Goal: Task Accomplishment & Management: Manage account settings

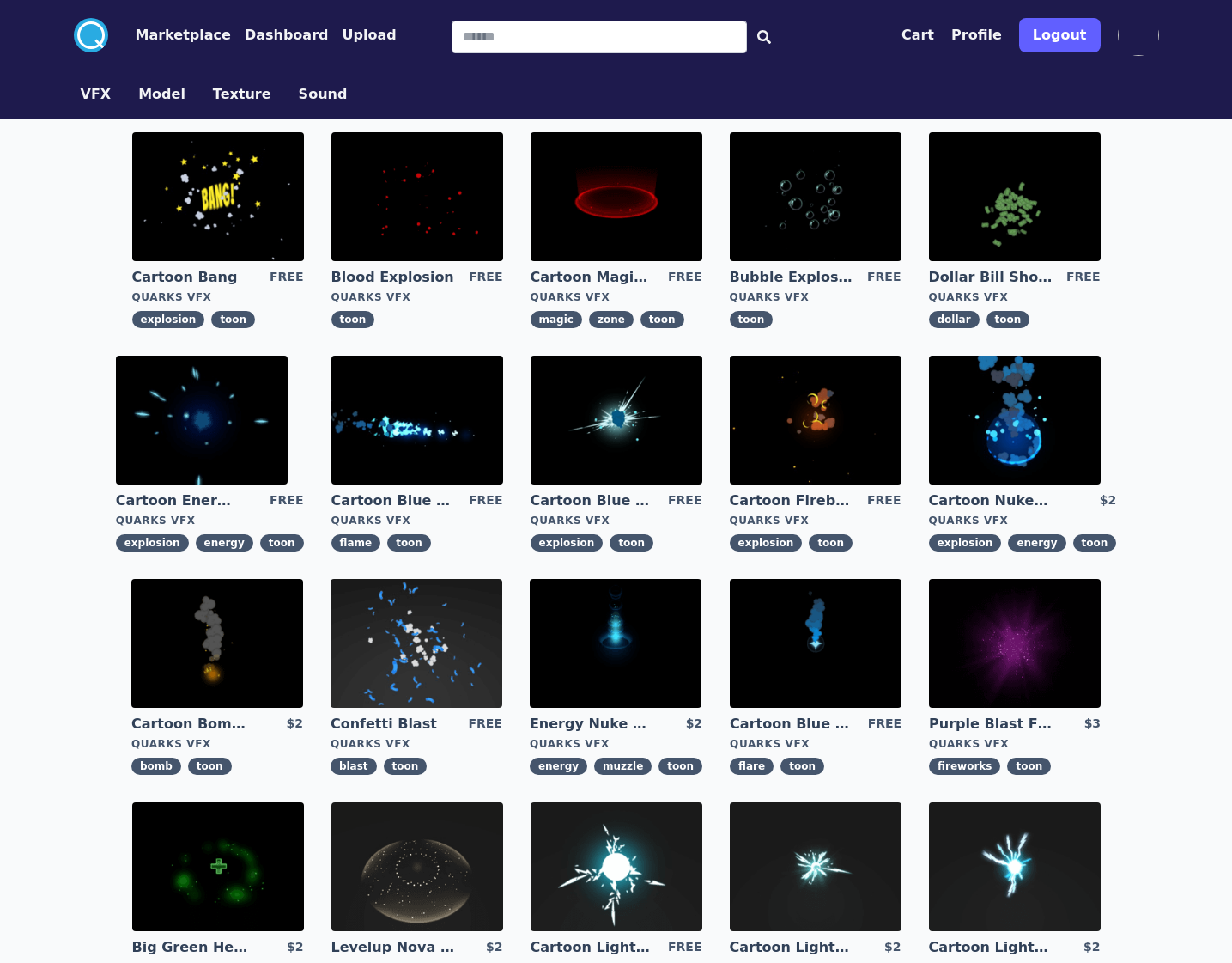
click at [1130, 28] on img at bounding box center [1138, 35] width 41 height 41
click at [971, 40] on button "Profile" at bounding box center [977, 34] width 51 height 20
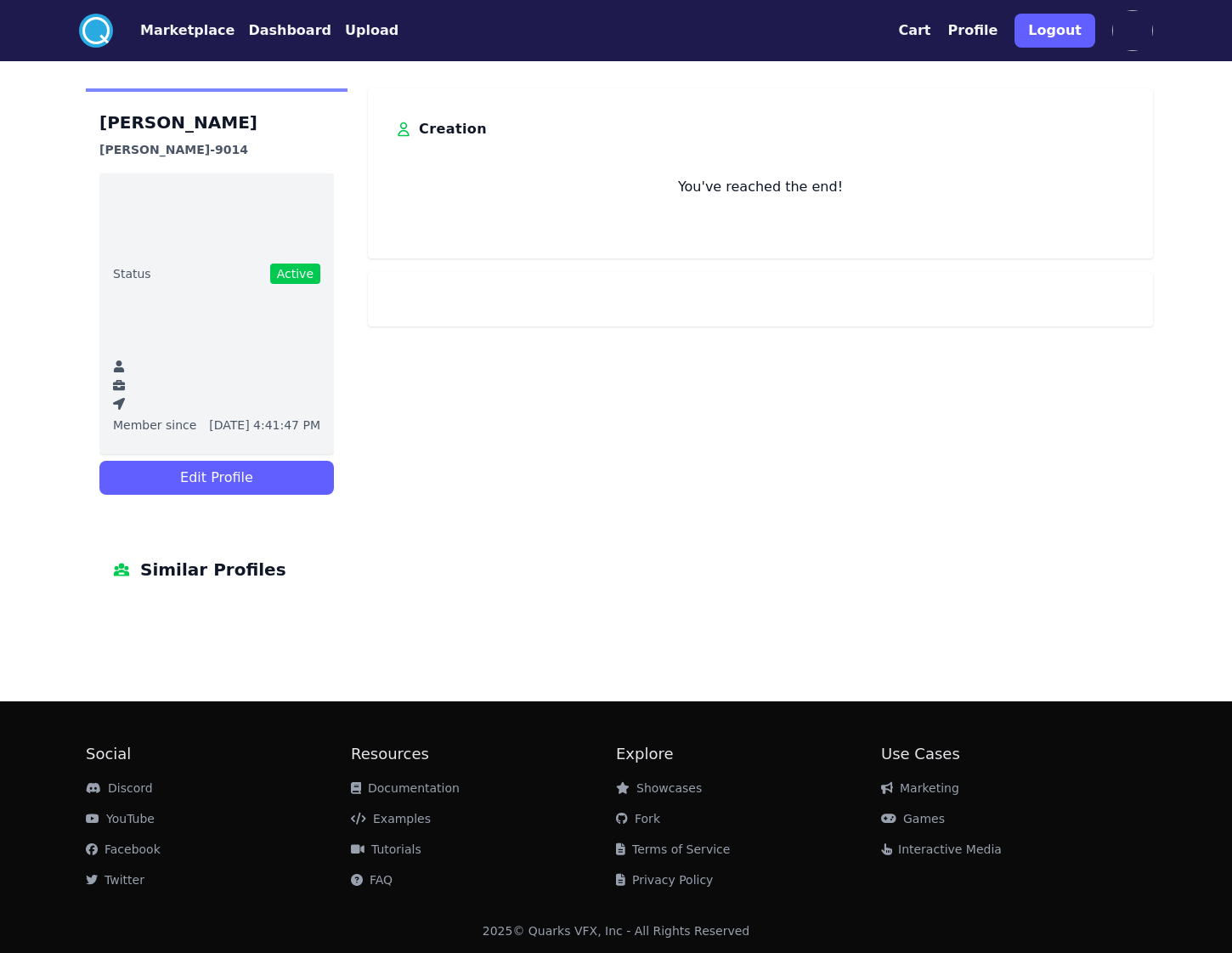
click at [212, 487] on button "Edit Profile" at bounding box center [217, 477] width 234 height 34
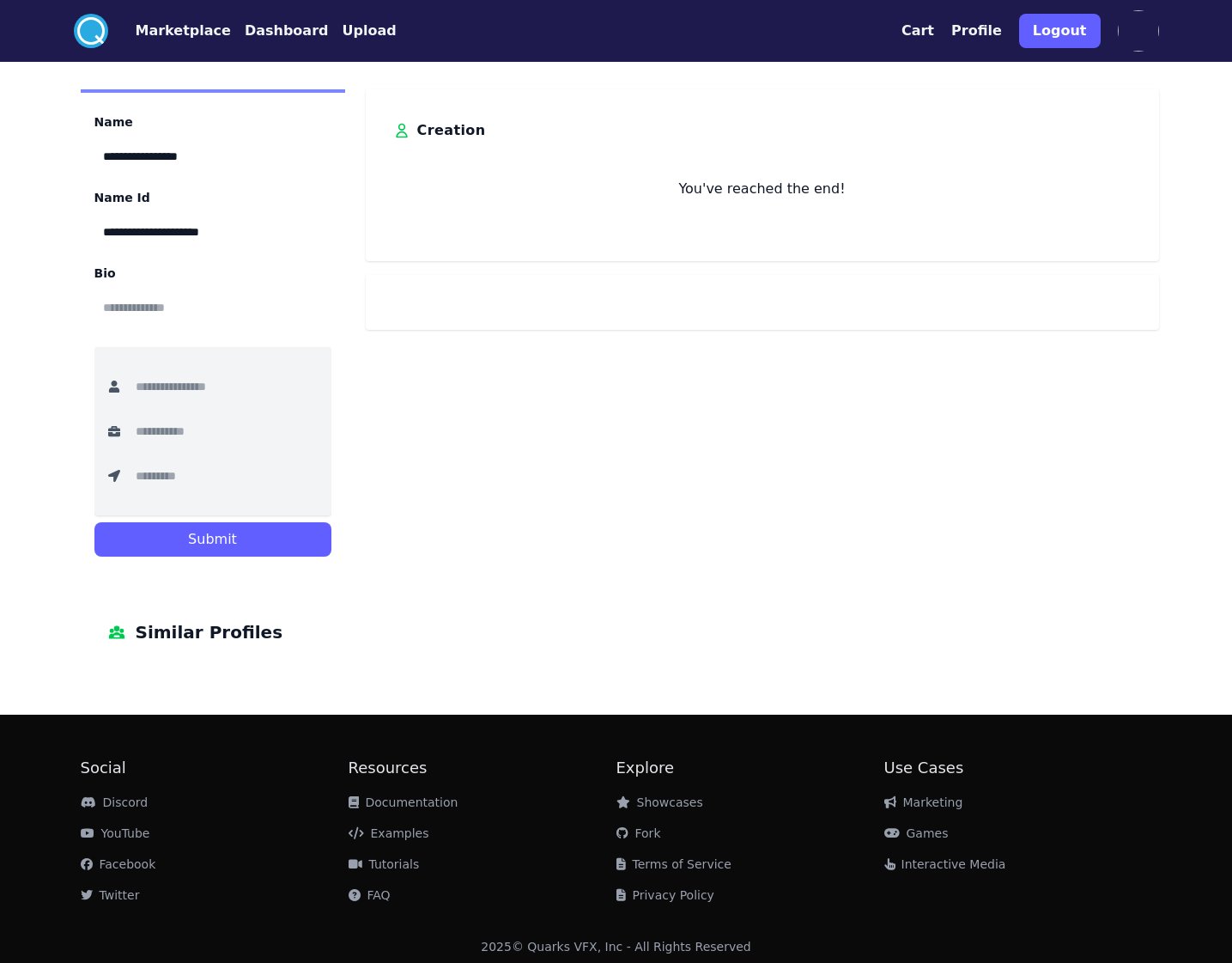
click at [432, 137] on h3 "Creation" at bounding box center [452, 130] width 68 height 27
click at [979, 25] on button "Profile" at bounding box center [977, 30] width 51 height 20
click at [986, 34] on button "Profile" at bounding box center [977, 30] width 51 height 20
click at [1118, 31] on img at bounding box center [1138, 31] width 41 height 41
